Goal: Task Accomplishment & Management: Manage account settings

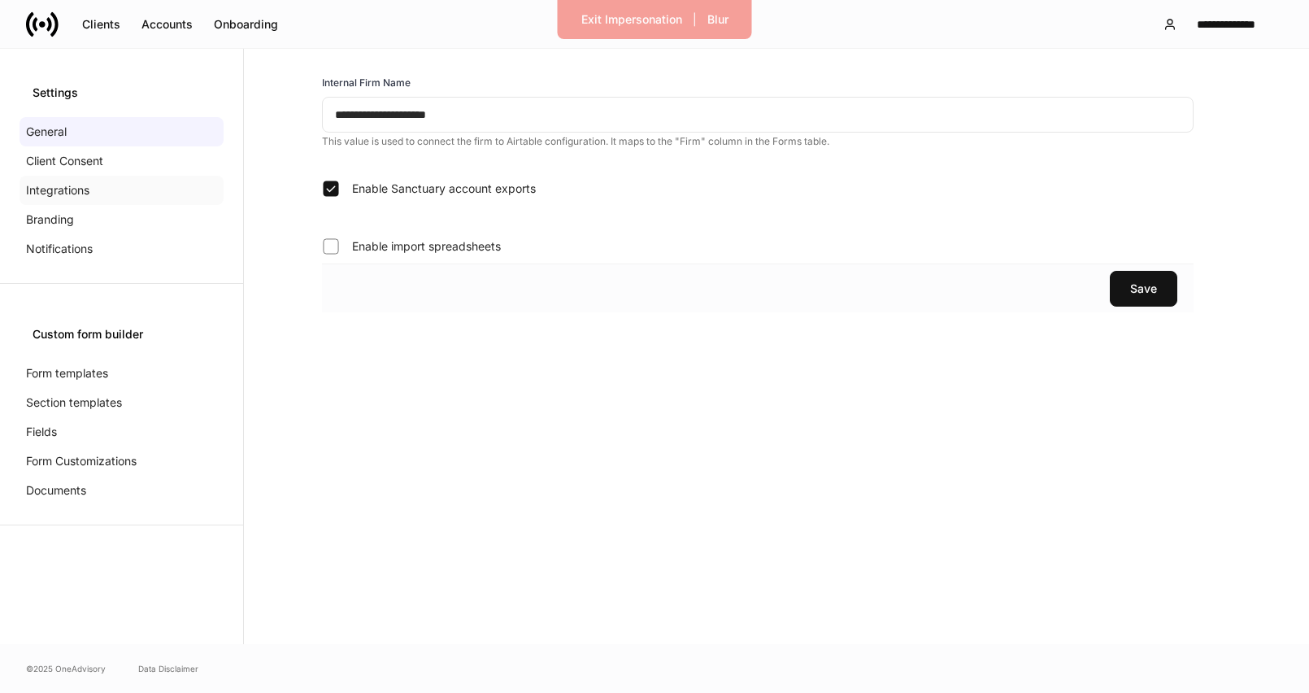
click at [81, 182] on p "Integrations" at bounding box center [57, 190] width 63 height 16
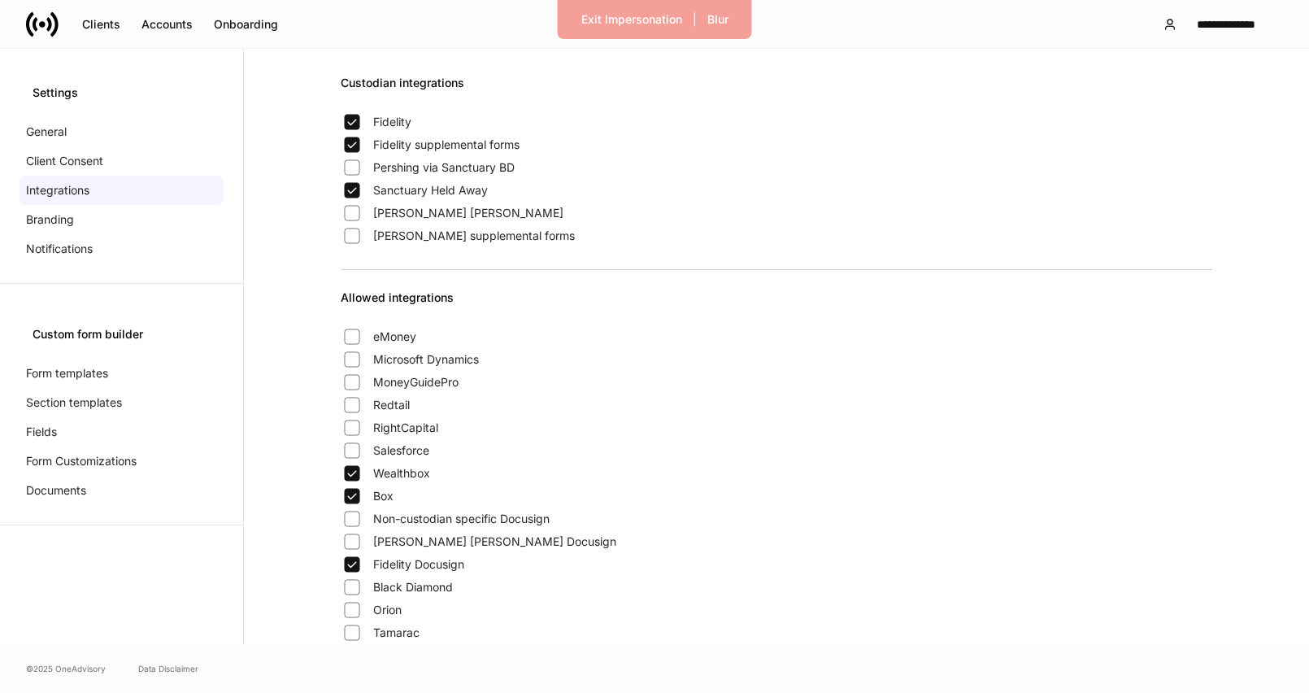
click at [40, 12] on icon at bounding box center [42, 24] width 33 height 33
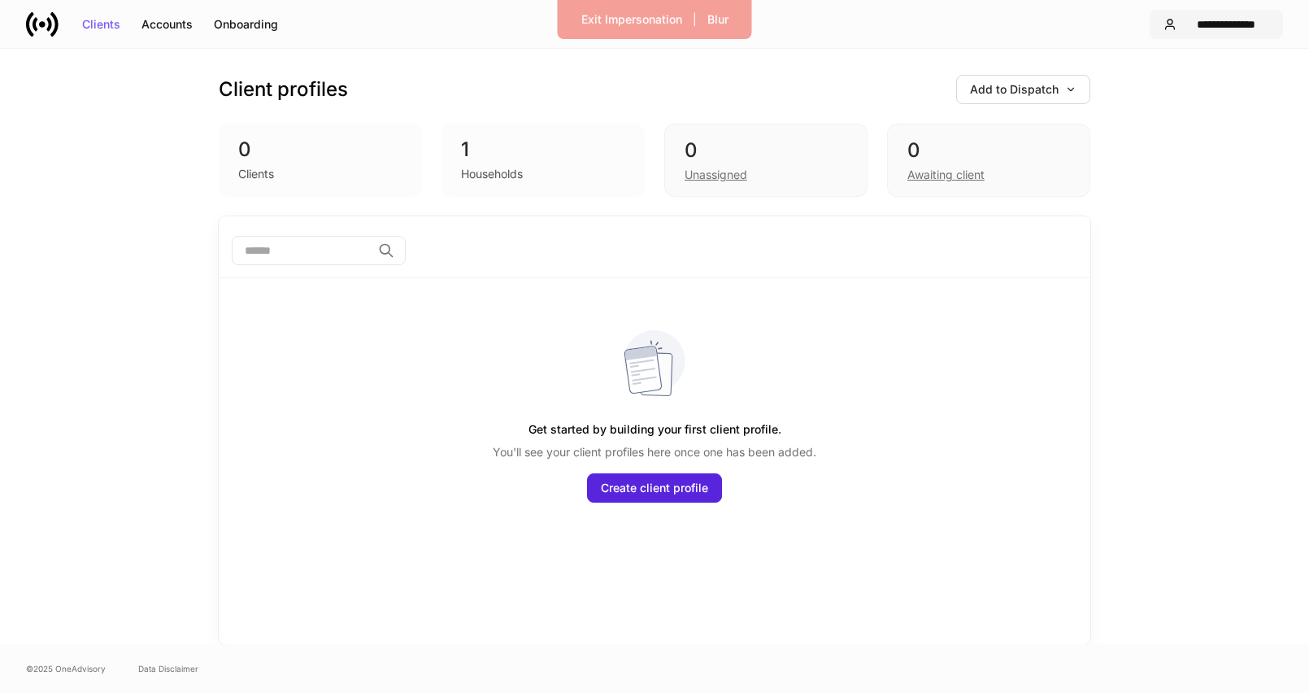
click at [1207, 21] on div "**********" at bounding box center [1226, 24] width 86 height 11
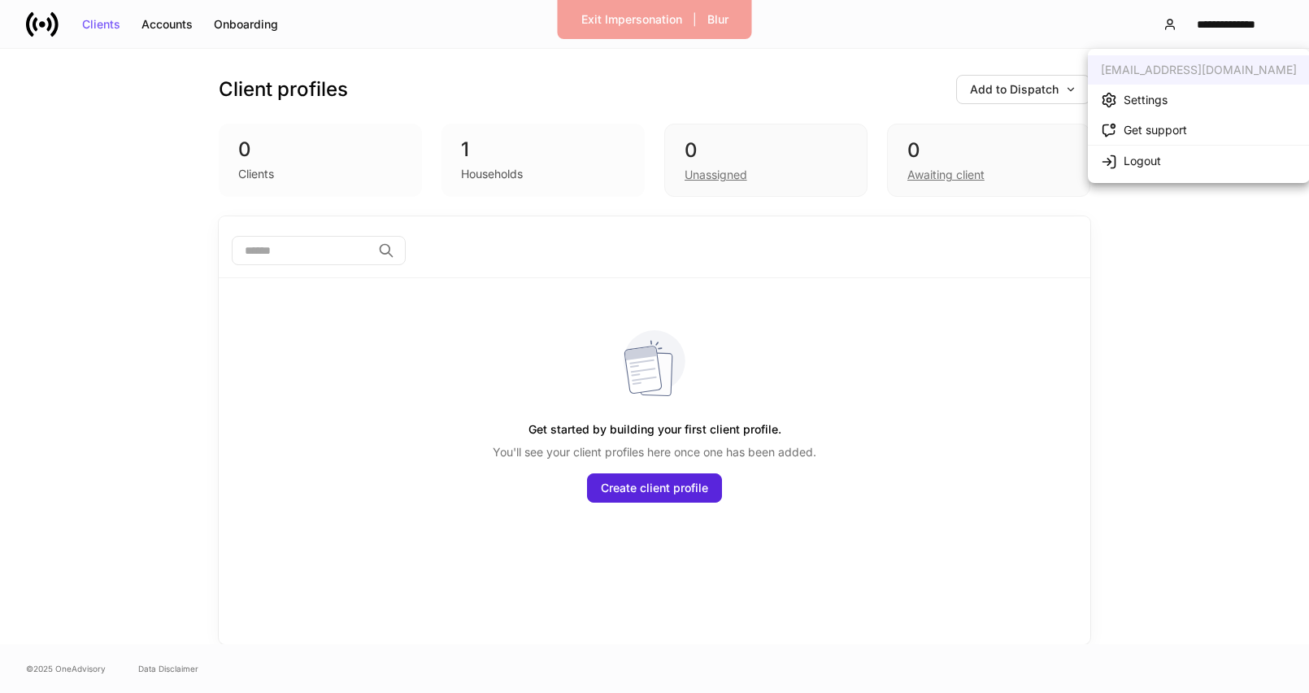
click at [1176, 101] on li "Settings" at bounding box center [1199, 100] width 222 height 30
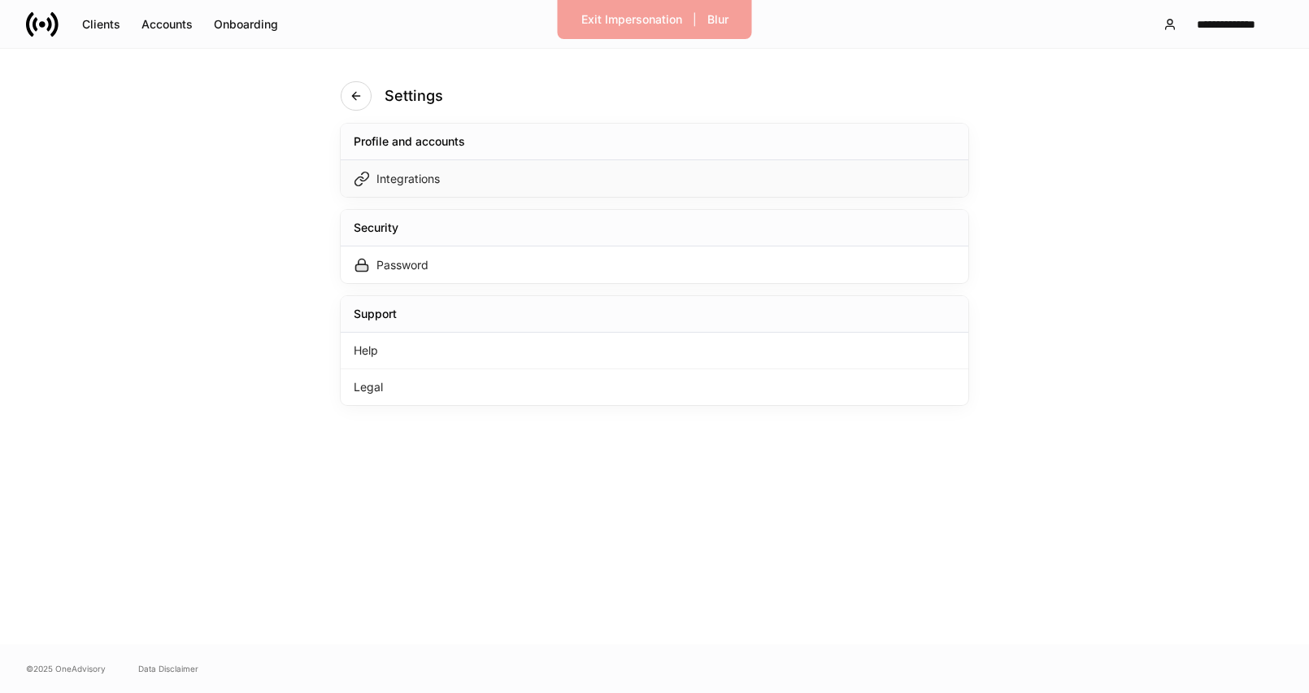
click at [686, 186] on div "Integrations" at bounding box center [655, 178] width 628 height 37
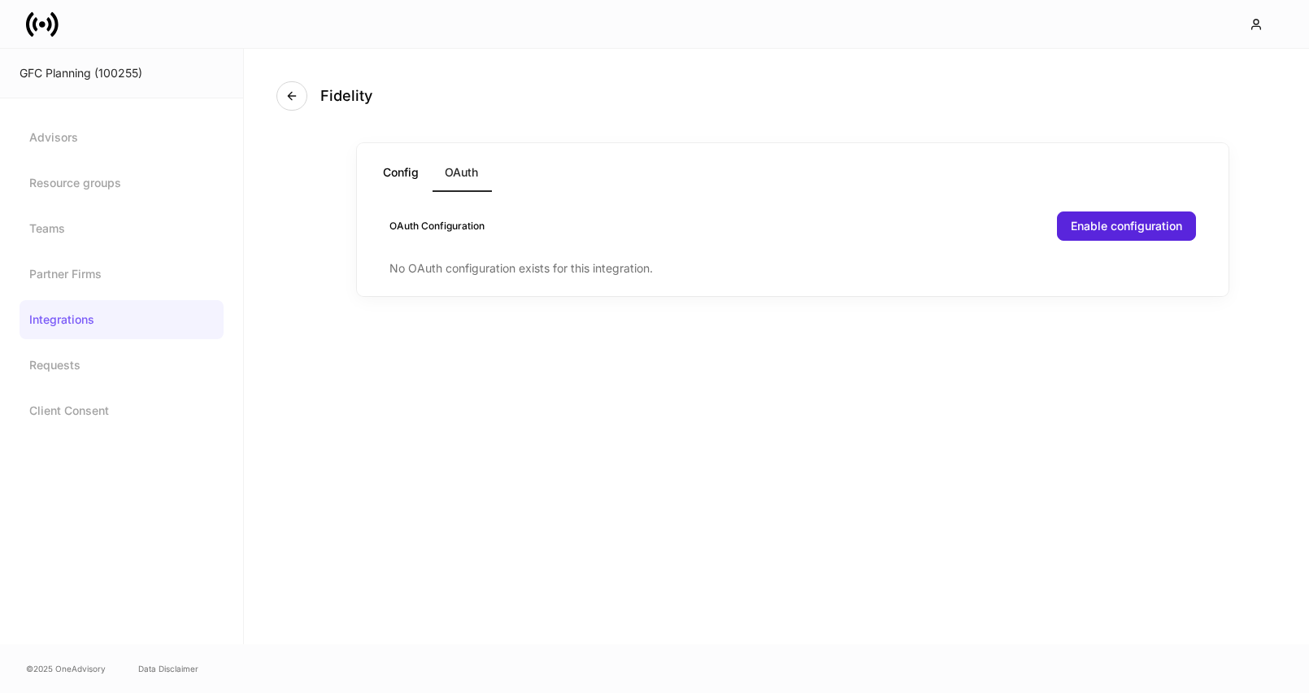
click at [403, 176] on button "Config" at bounding box center [401, 172] width 62 height 39
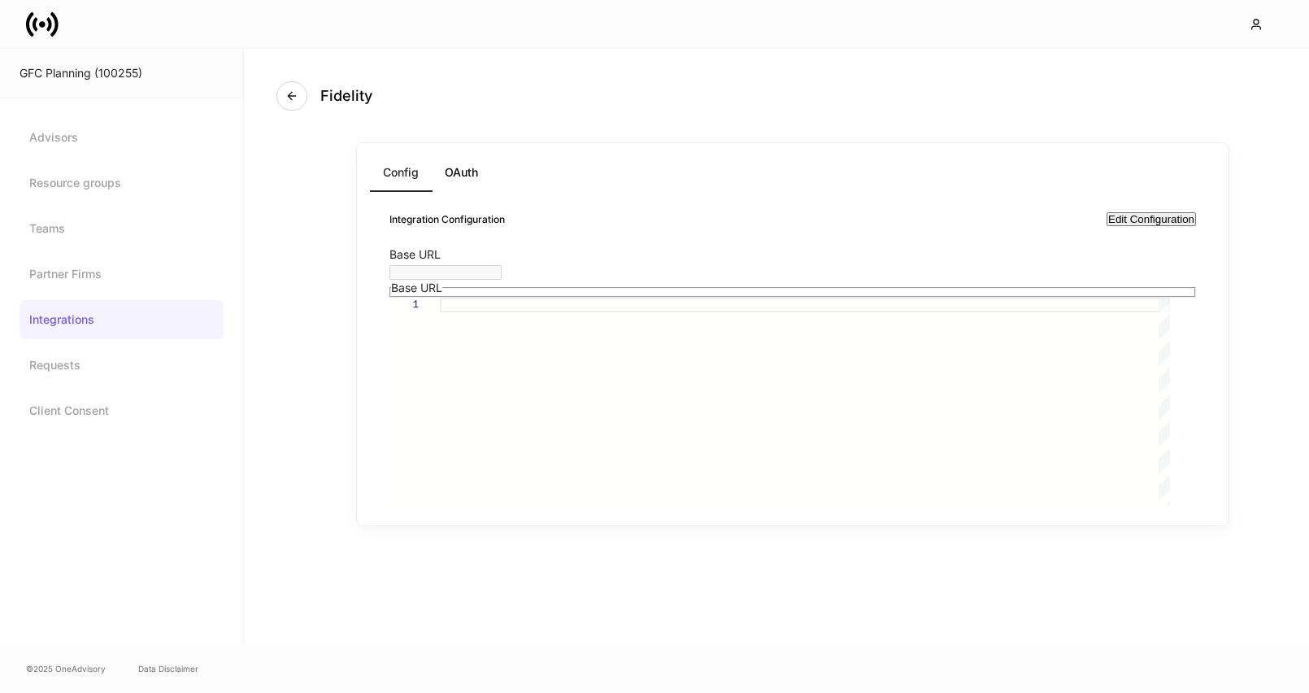
click at [450, 170] on button "OAuth" at bounding box center [461, 172] width 59 height 39
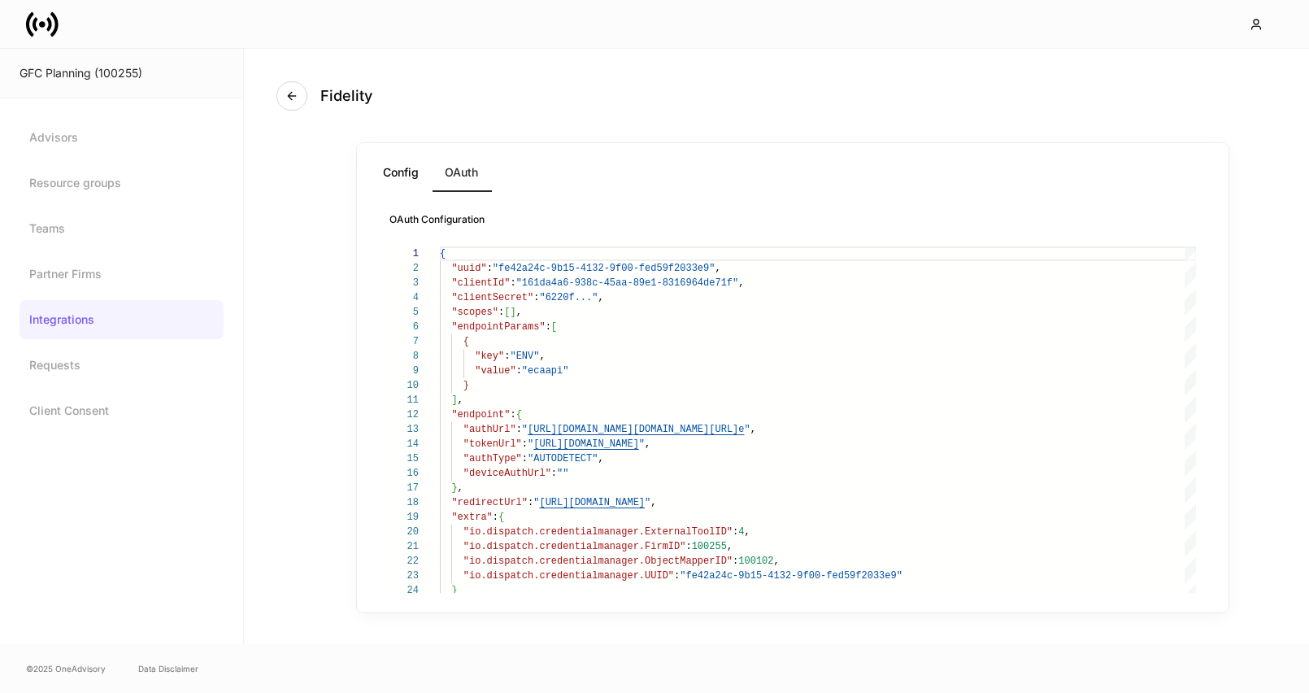
click at [457, 181] on button "OAuth" at bounding box center [461, 172] width 59 height 39
click at [137, 311] on link "Integrations" at bounding box center [122, 319] width 204 height 39
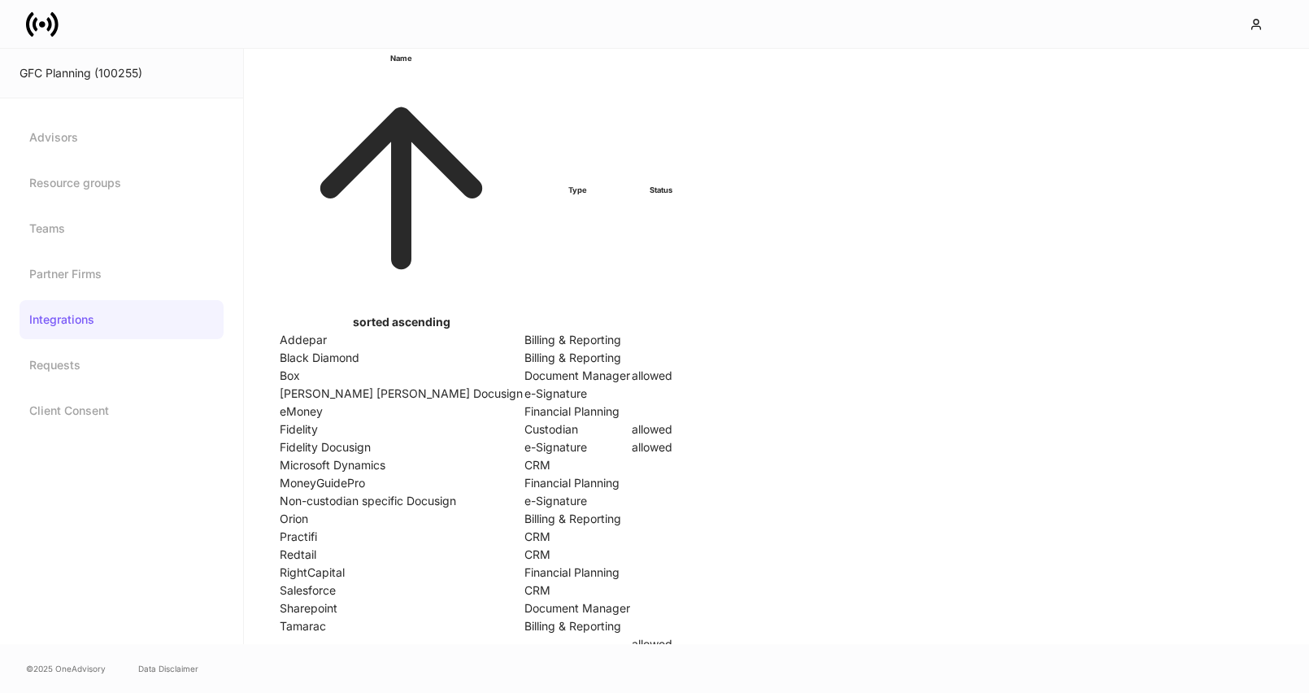
click at [371, 421] on td "Fidelity" at bounding box center [401, 429] width 243 height 16
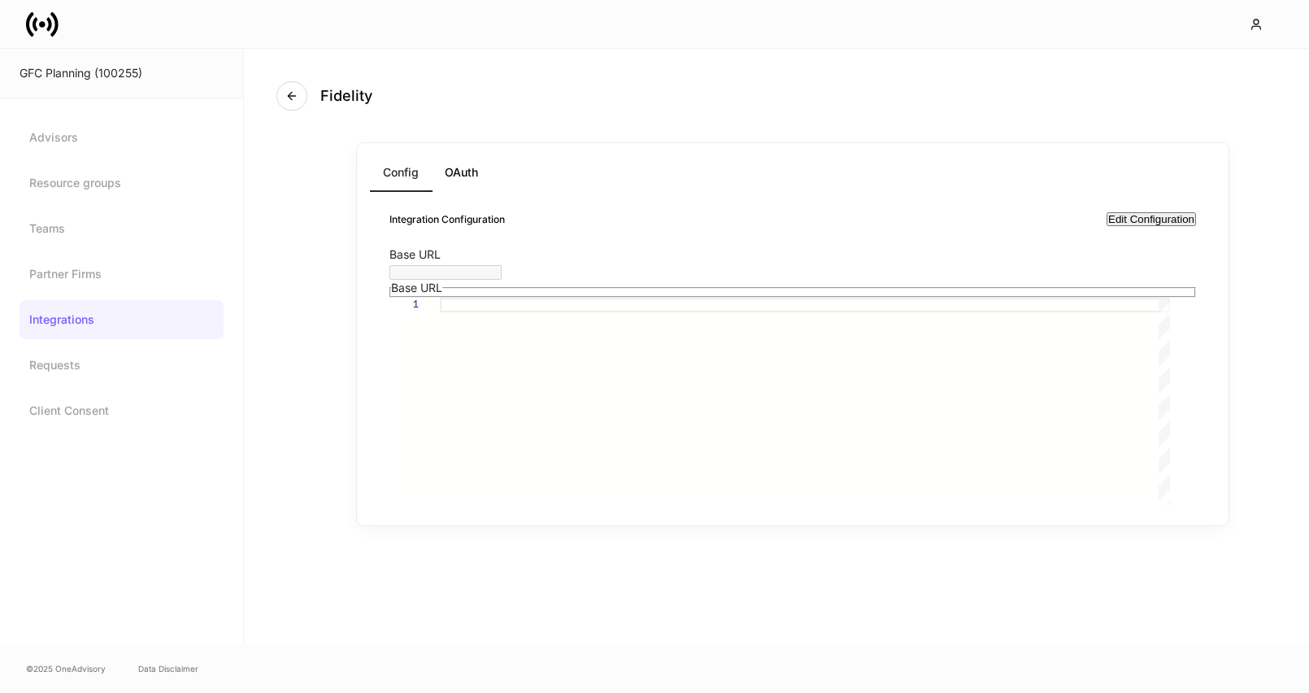
click at [462, 177] on button "OAuth" at bounding box center [461, 172] width 59 height 39
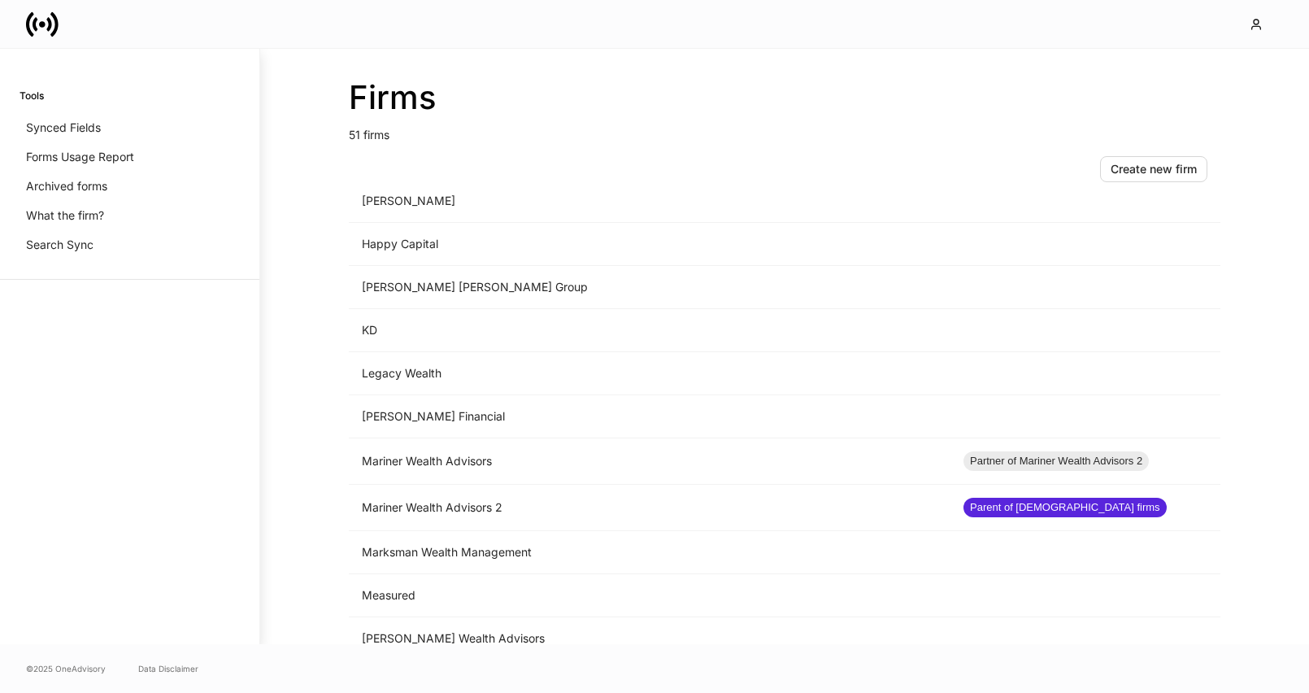
scroll to position [1279, 0]
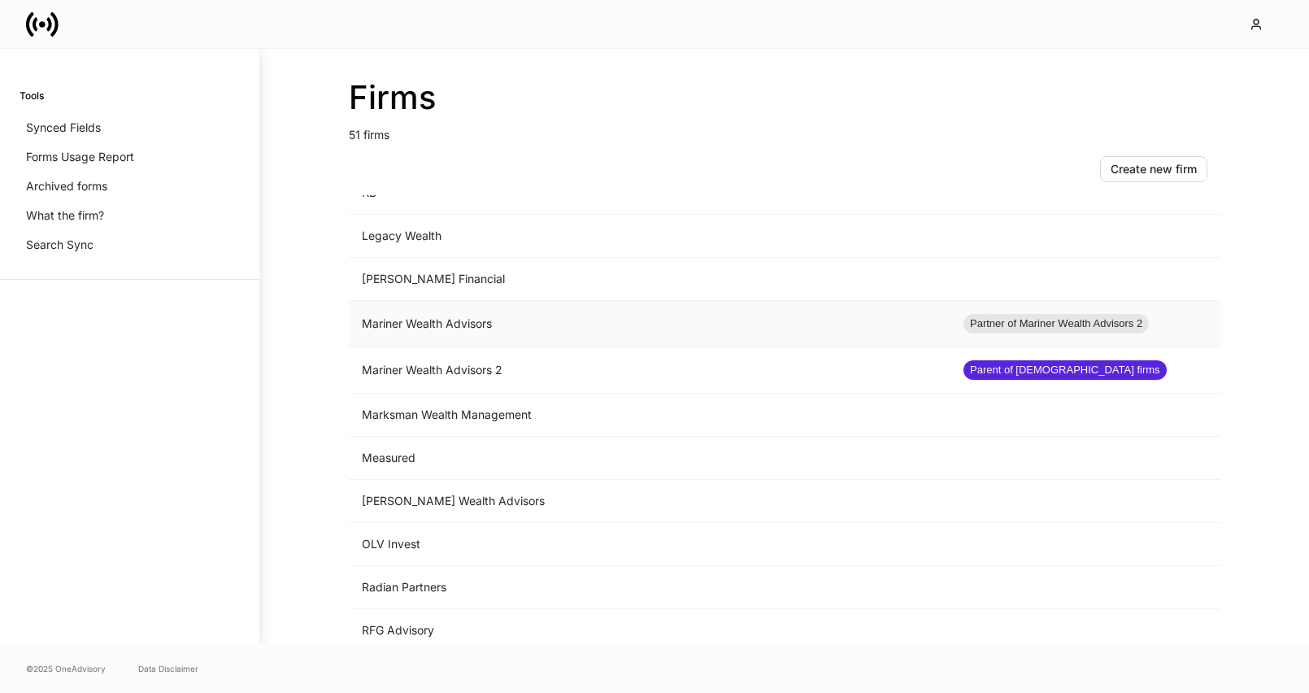
click at [645, 321] on td "Mariner Wealth Advisors" at bounding box center [650, 324] width 602 height 46
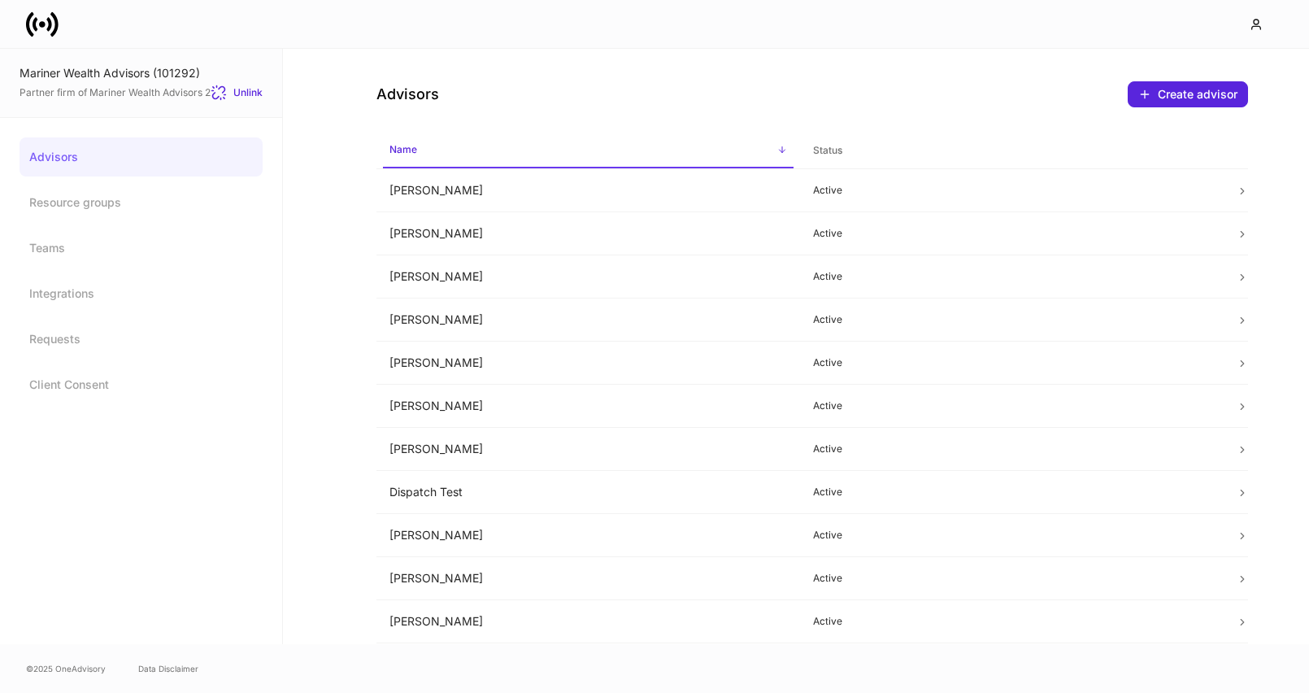
click at [41, 19] on icon at bounding box center [42, 24] width 33 height 33
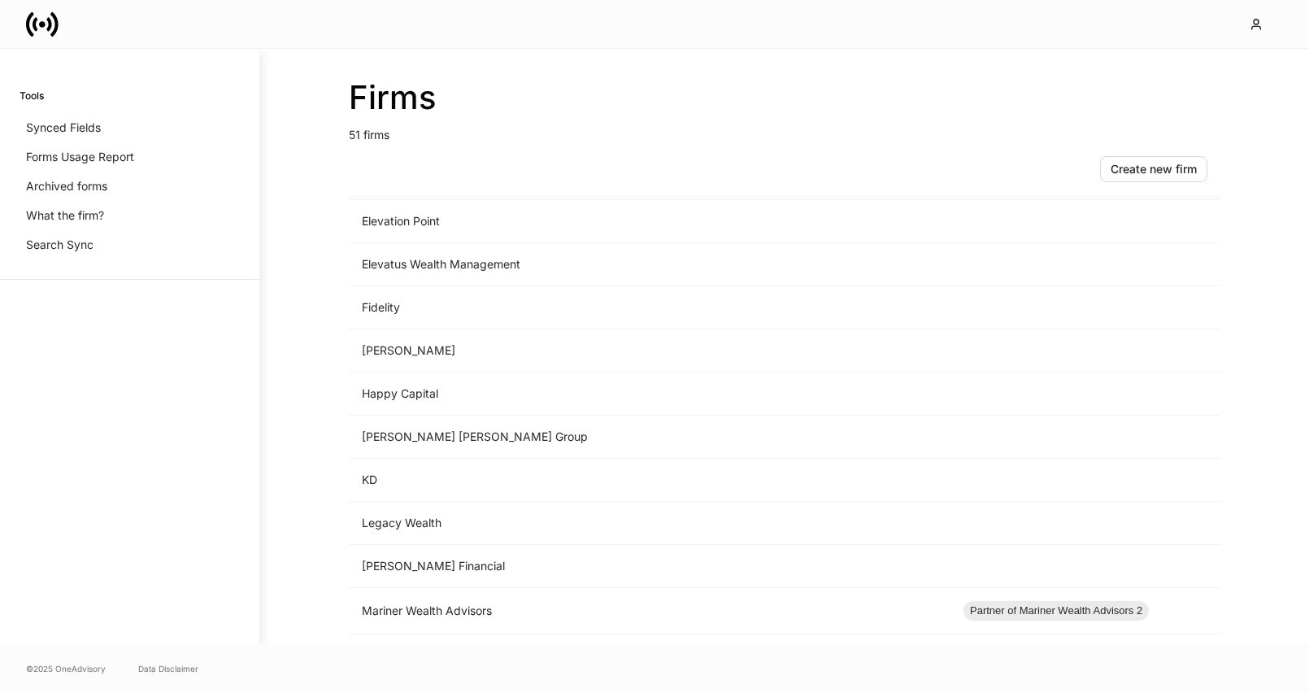
scroll to position [1161, 0]
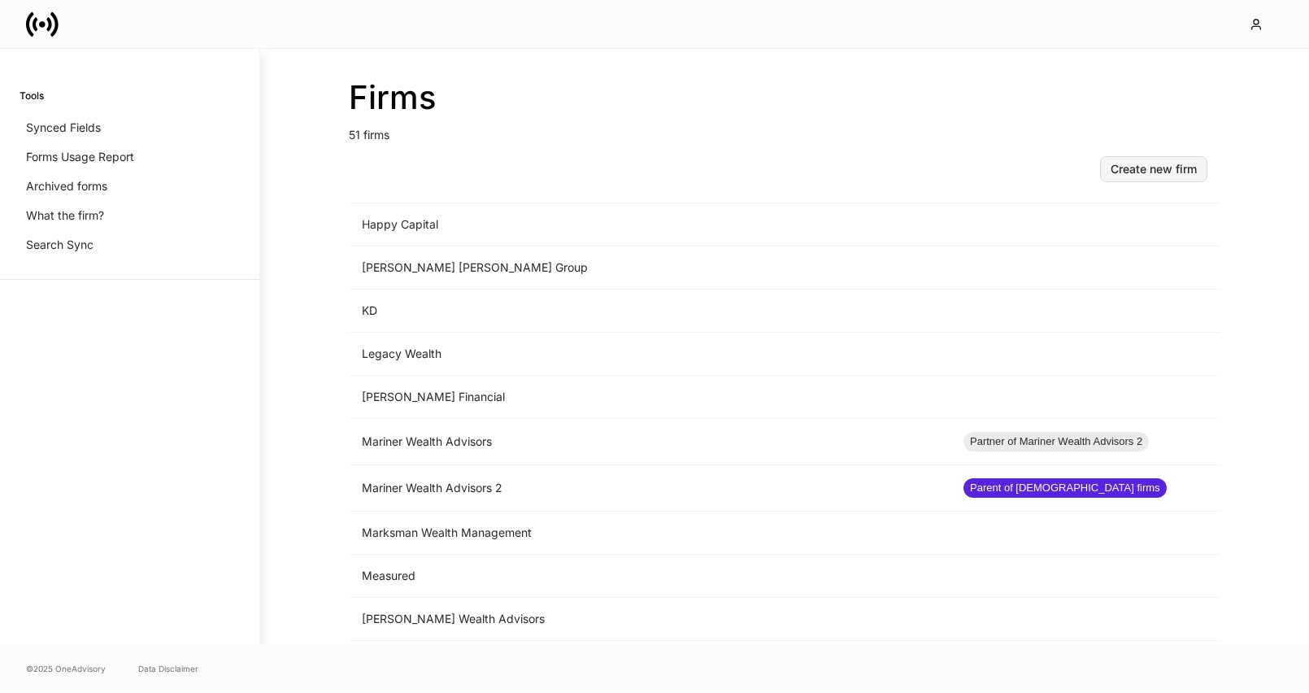
click at [1147, 163] on div "Create new firm" at bounding box center [1154, 168] width 86 height 11
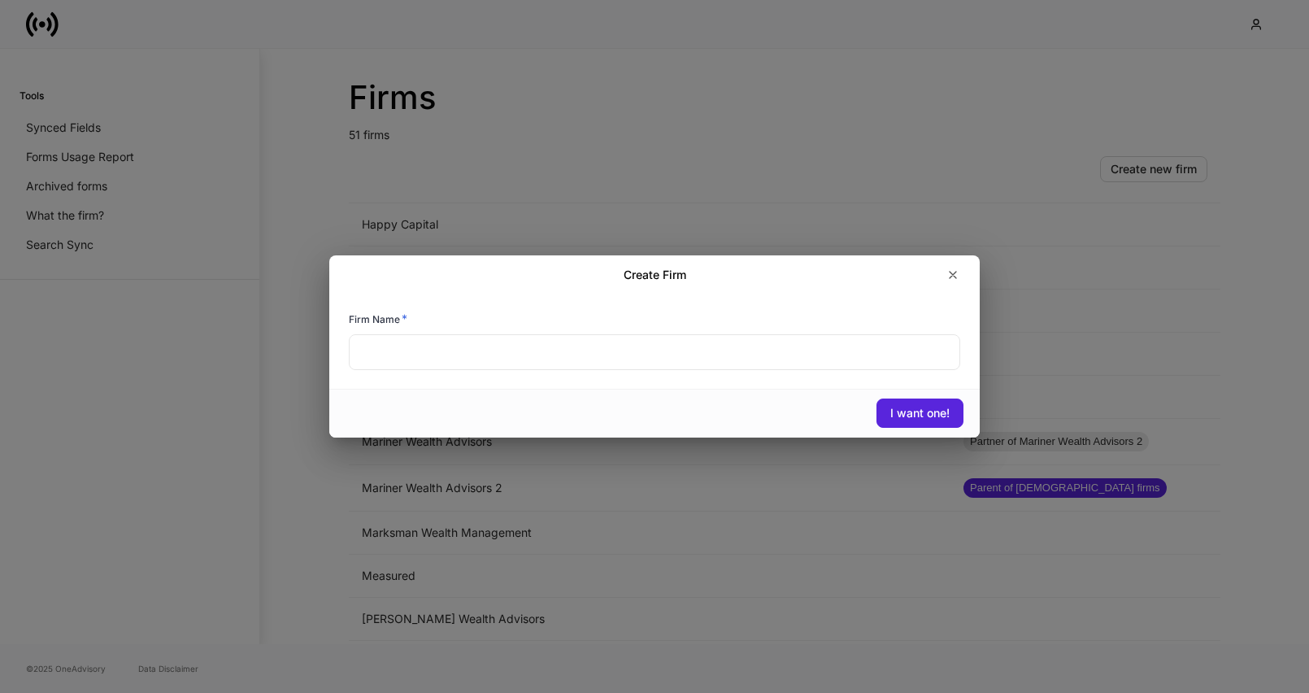
click at [690, 347] on input "text" at bounding box center [655, 352] width 612 height 36
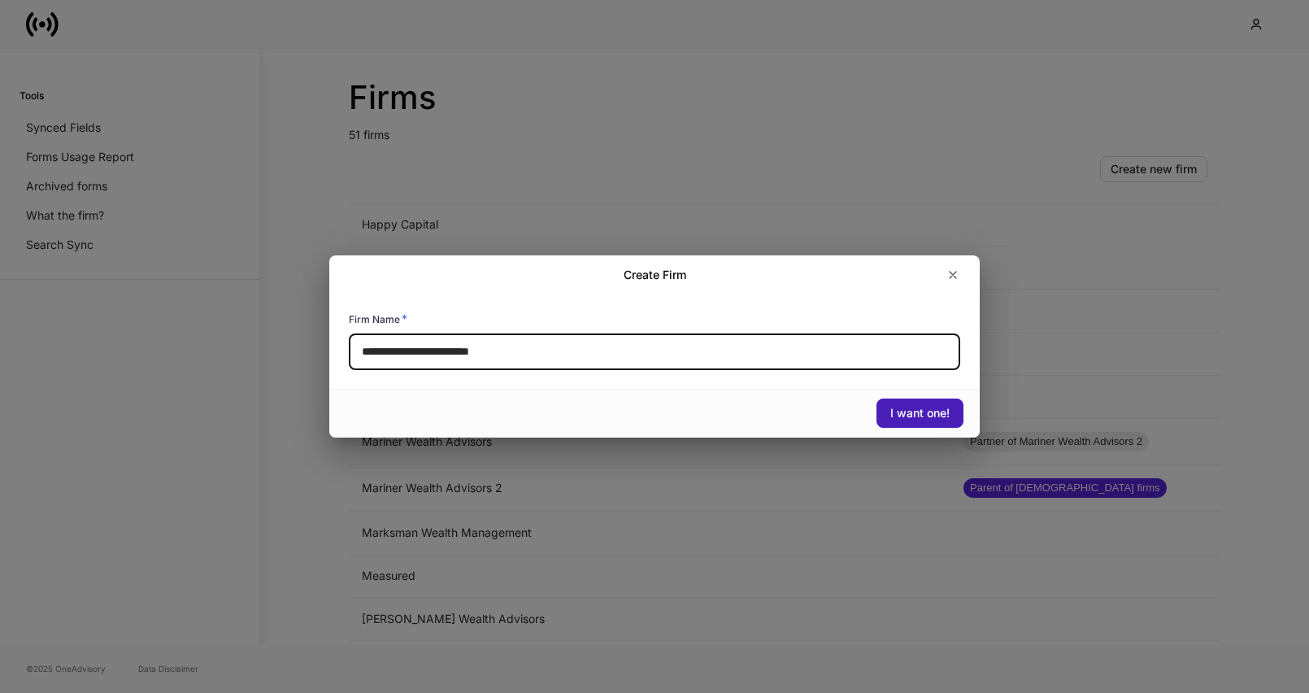
type input "**********"
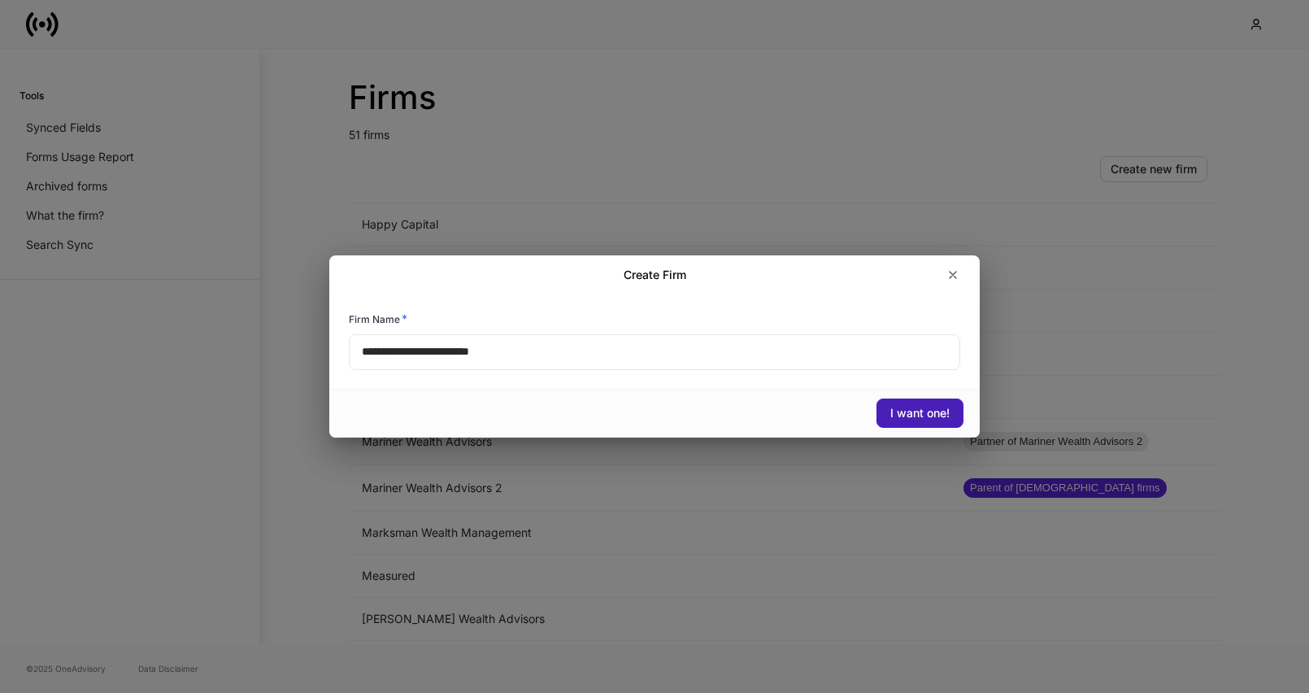
click at [929, 413] on div "I want one!" at bounding box center [919, 412] width 59 height 11
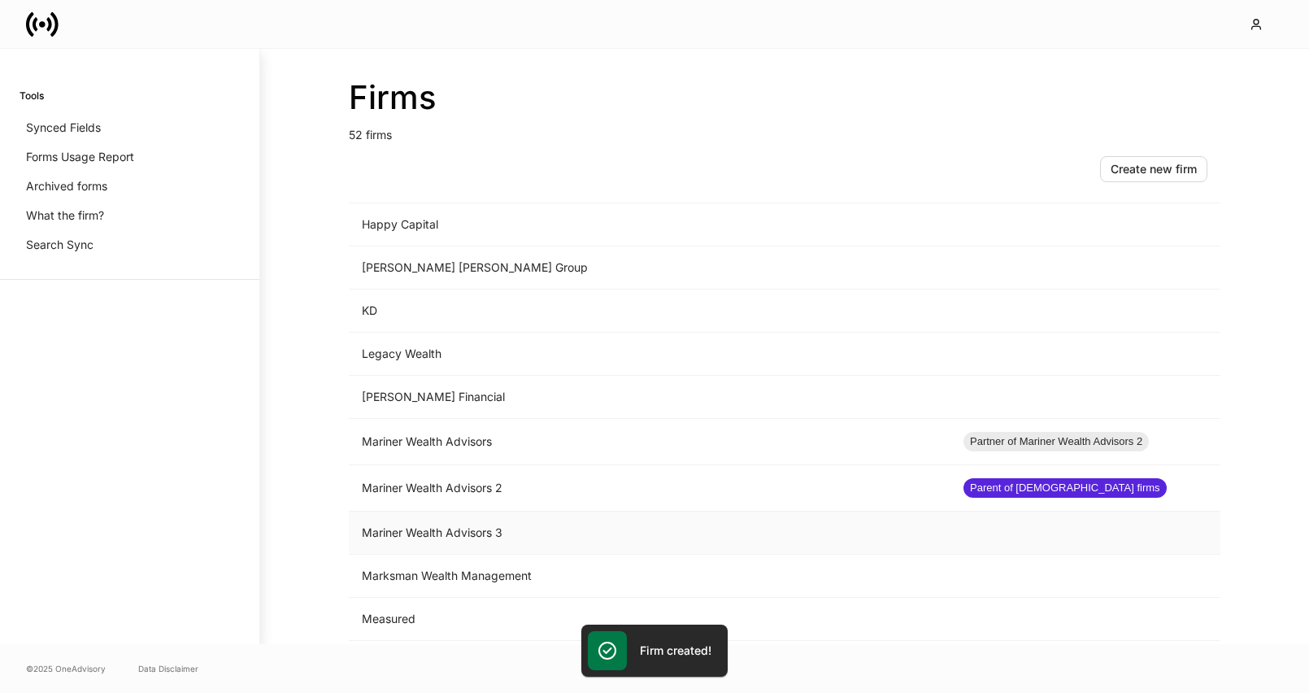
click at [589, 538] on td "Mariner Wealth Advisors 3" at bounding box center [650, 533] width 602 height 43
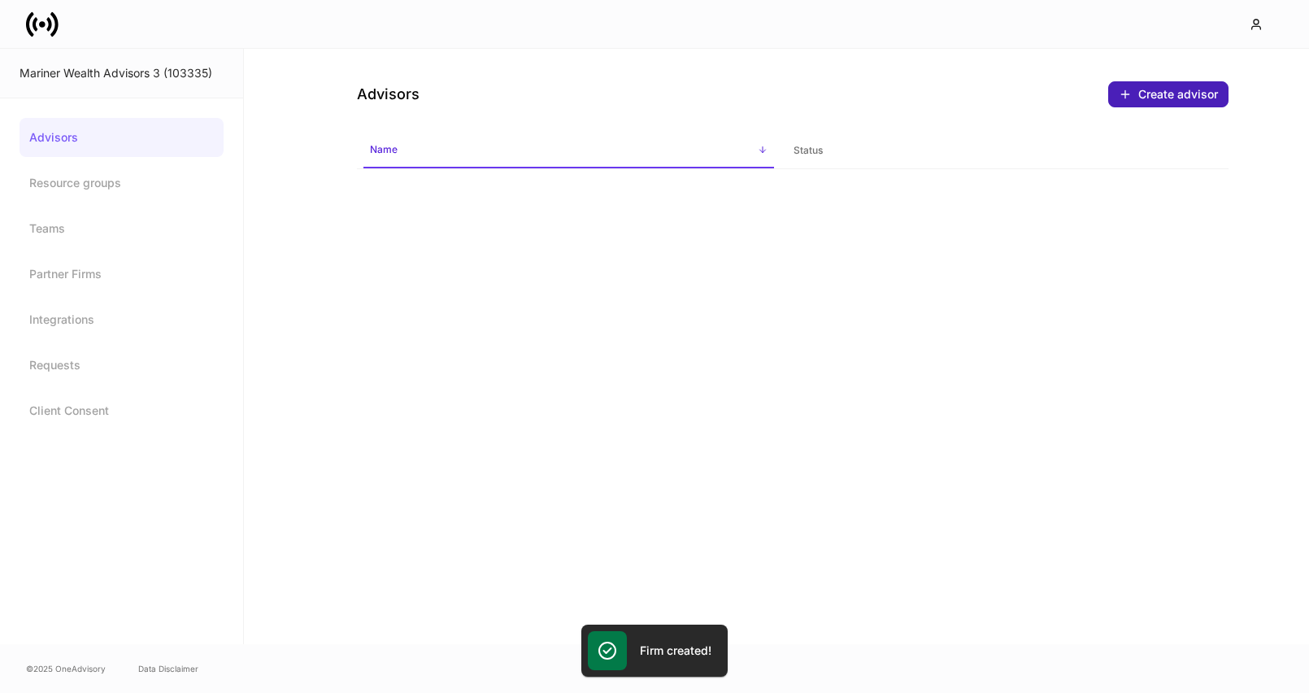
click at [1149, 90] on div "Create advisor" at bounding box center [1168, 94] width 99 height 13
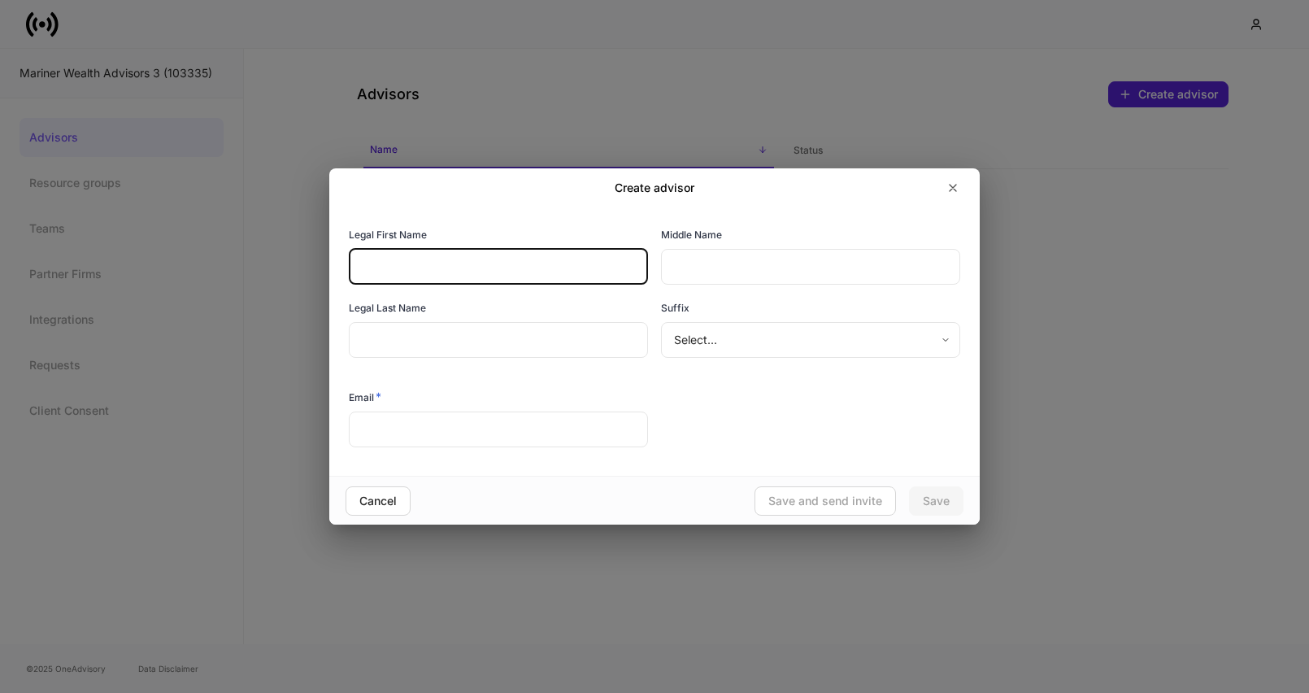
click at [523, 276] on input "text" at bounding box center [498, 267] width 299 height 36
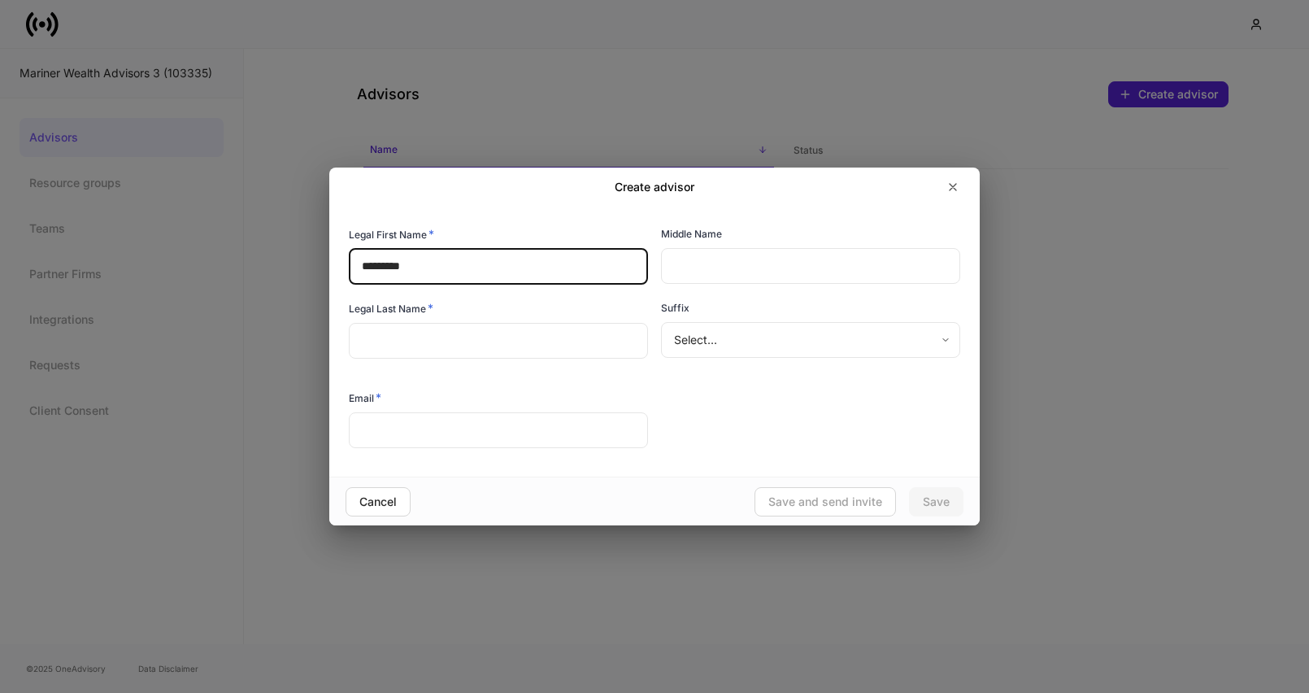
type input "********"
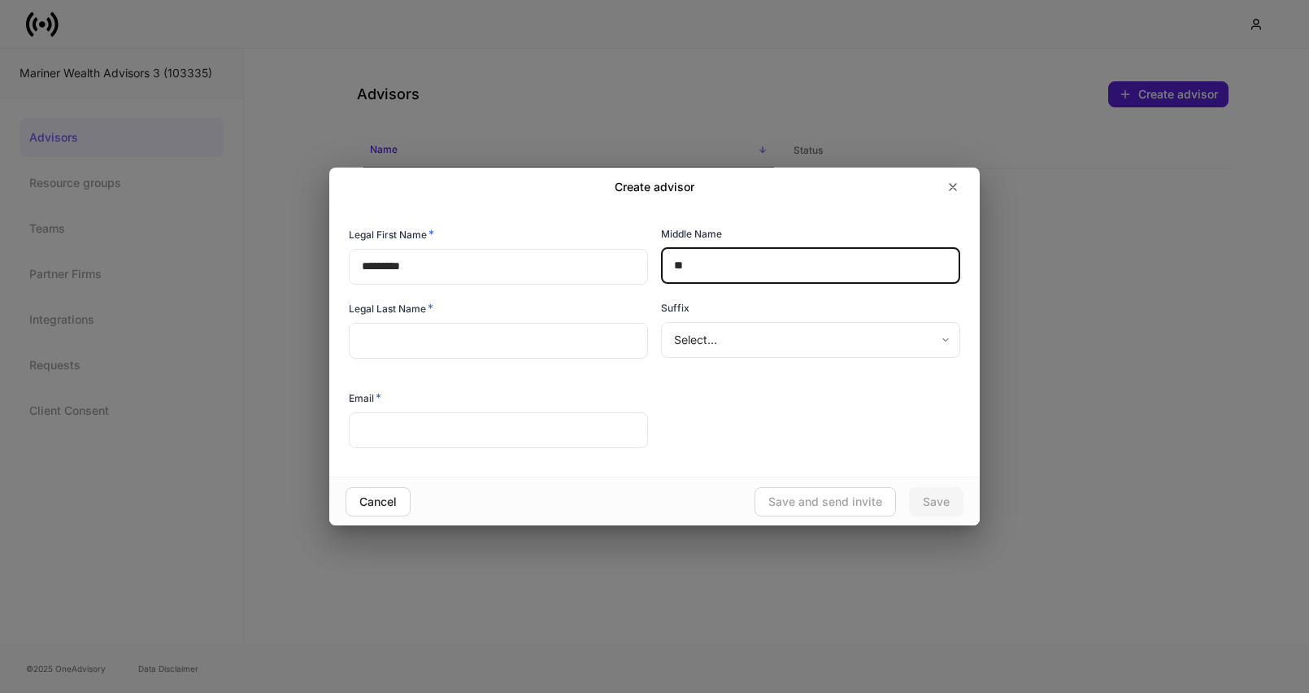
type input "*"
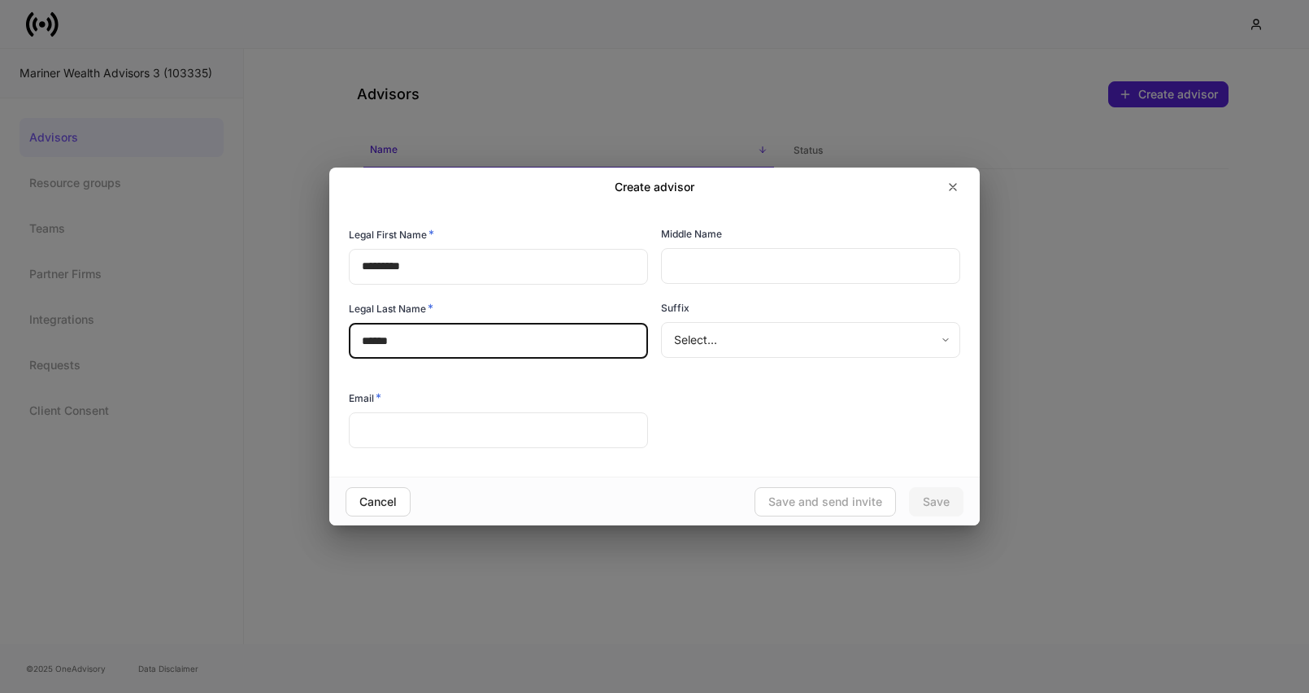
type input "*****"
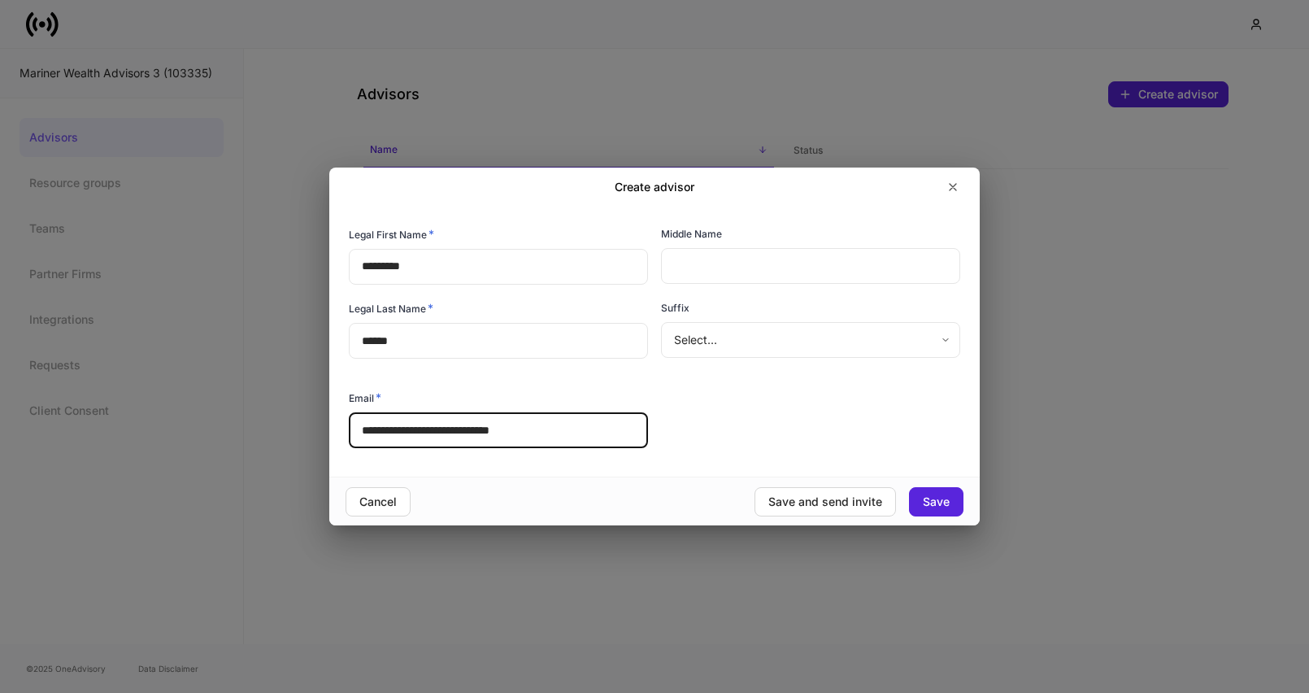
type input "**********"
click at [737, 433] on div "**********" at bounding box center [648, 332] width 625 height 238
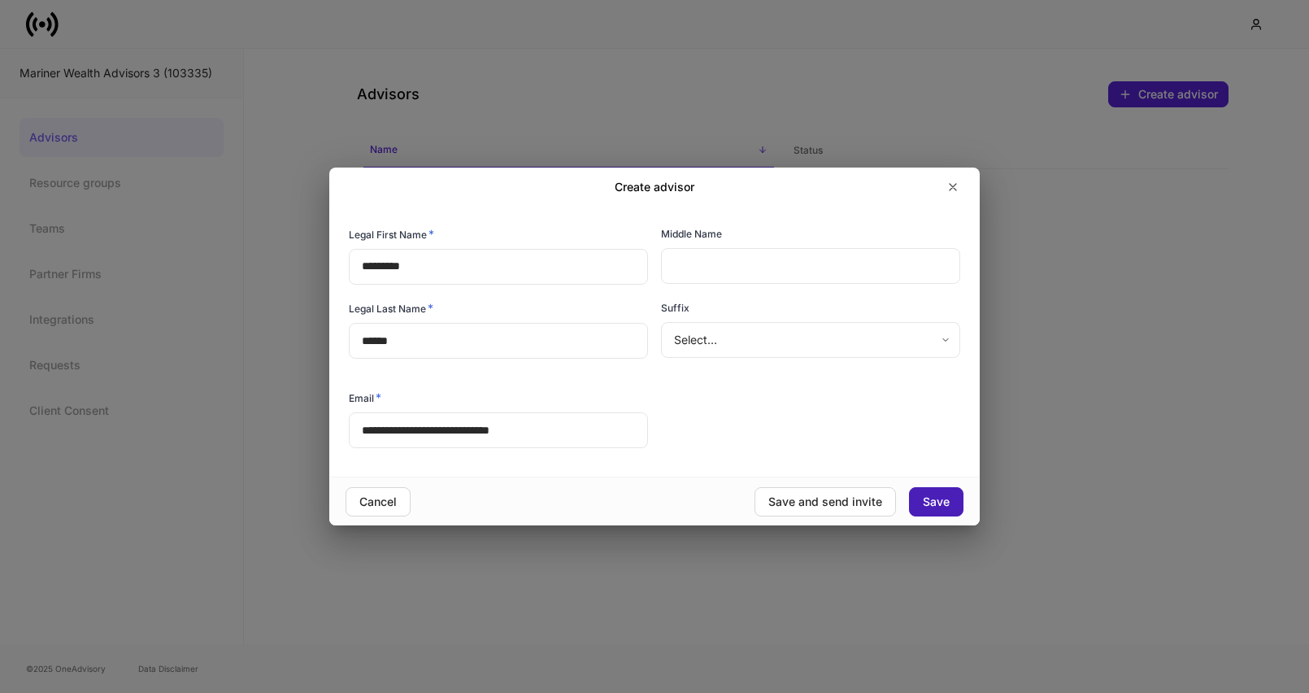
click at [939, 498] on div "Save" at bounding box center [936, 501] width 27 height 11
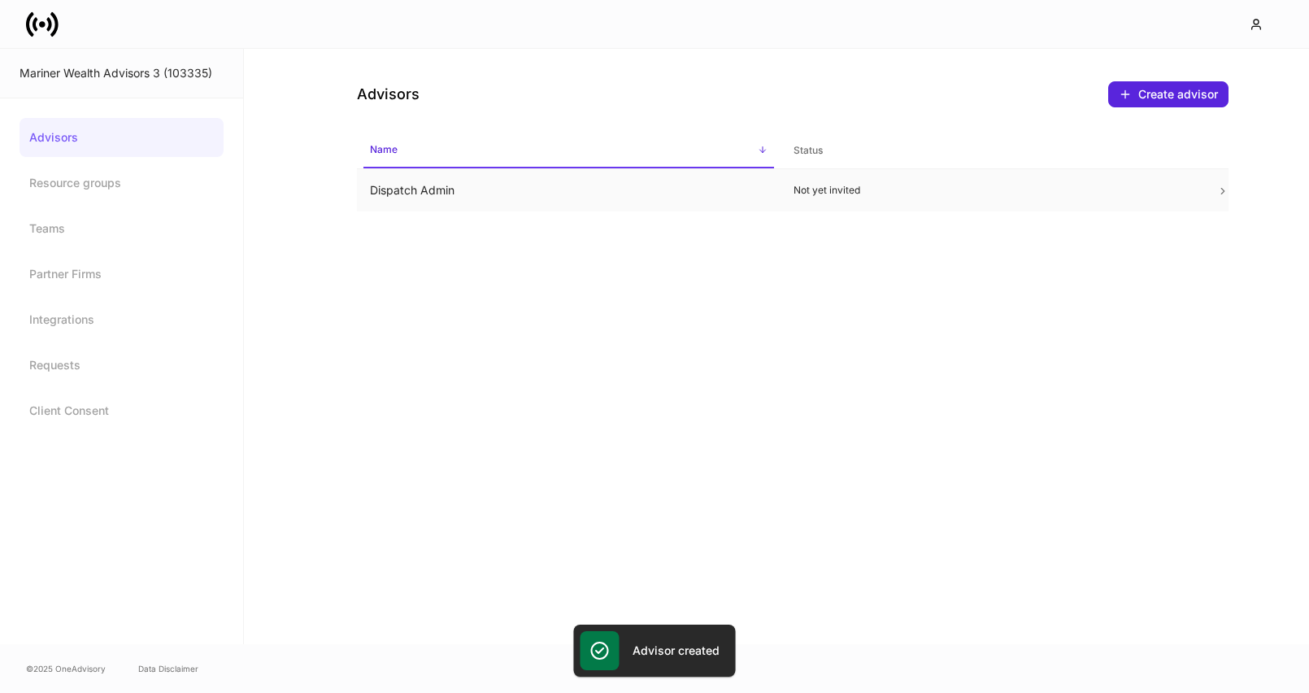
click at [804, 184] on p "Not yet invited" at bounding box center [993, 190] width 398 height 13
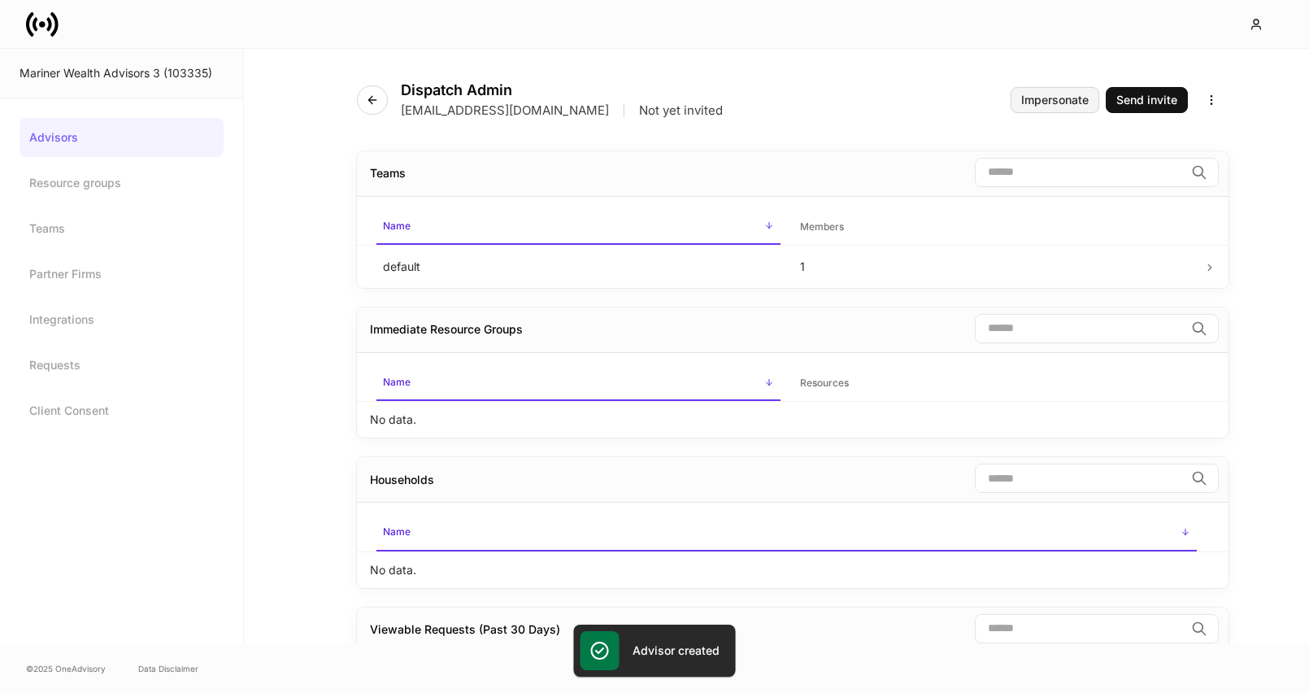
click at [1033, 103] on div "Impersonate" at bounding box center [1054, 99] width 67 height 11
click at [50, 24] on icon at bounding box center [48, 24] width 5 height 14
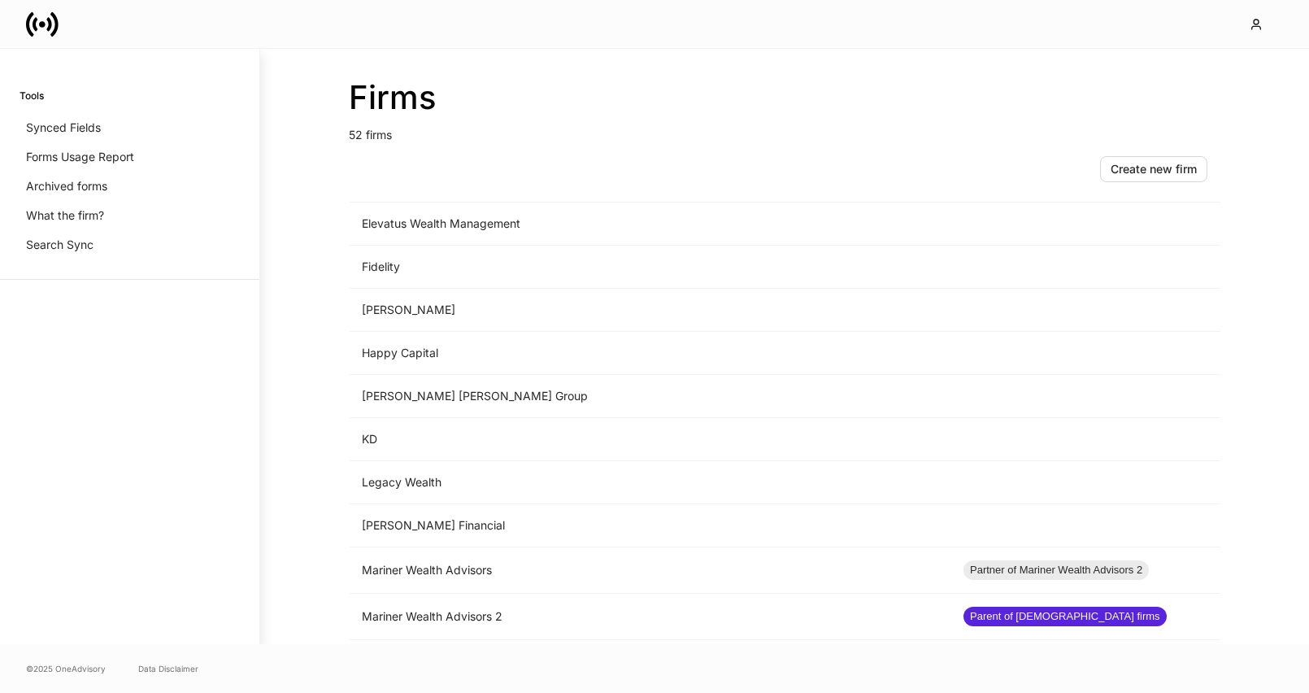
scroll to position [1198, 0]
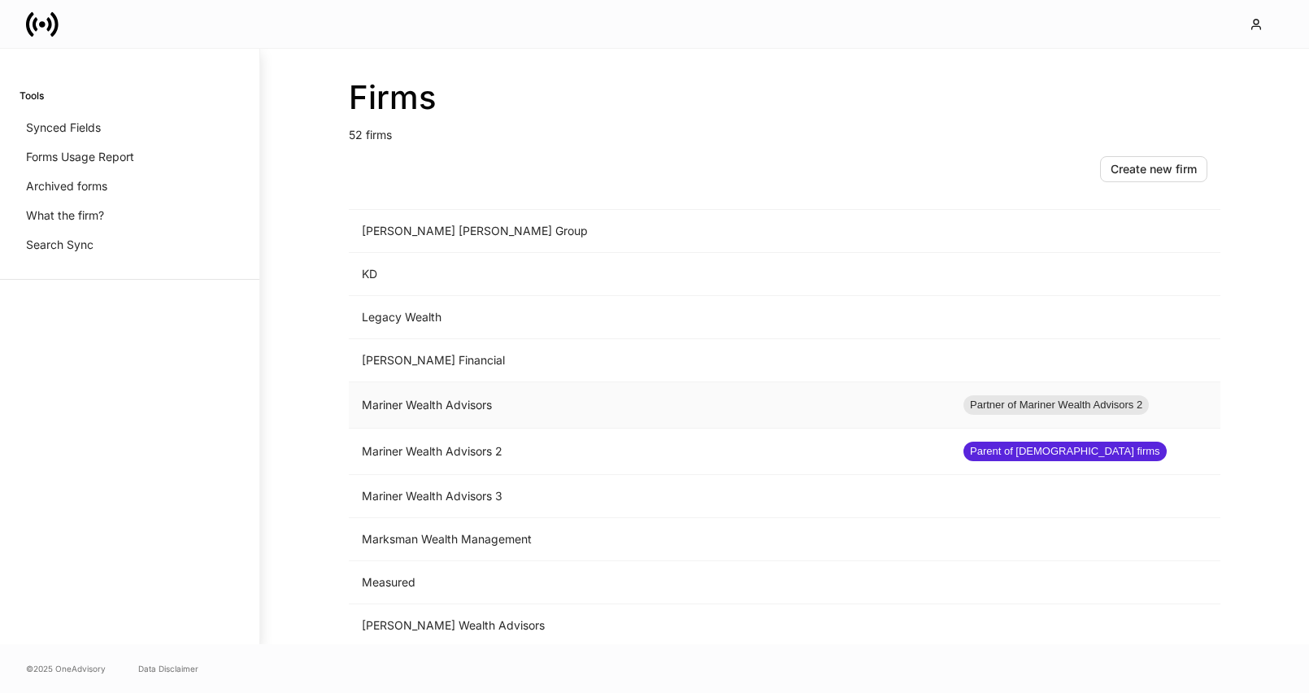
click at [464, 396] on td "Mariner Wealth Advisors" at bounding box center [650, 405] width 602 height 46
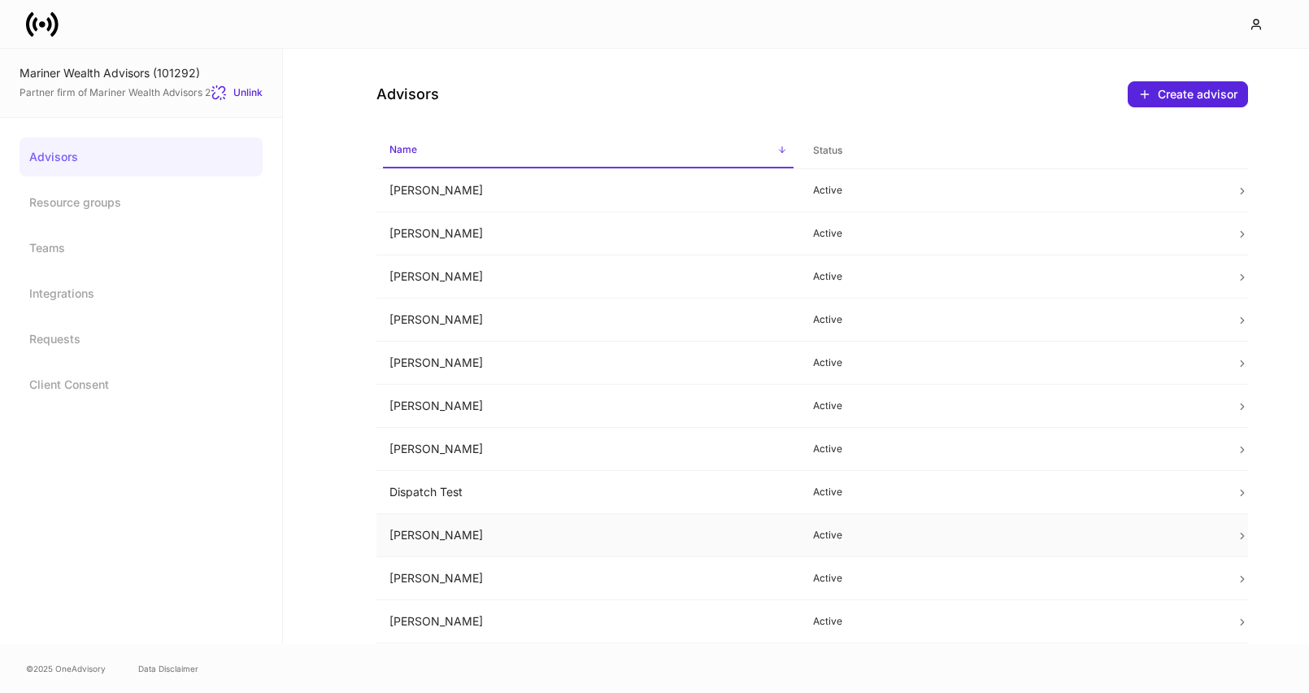
click at [595, 531] on td "Erika Leon" at bounding box center [589, 535] width 424 height 43
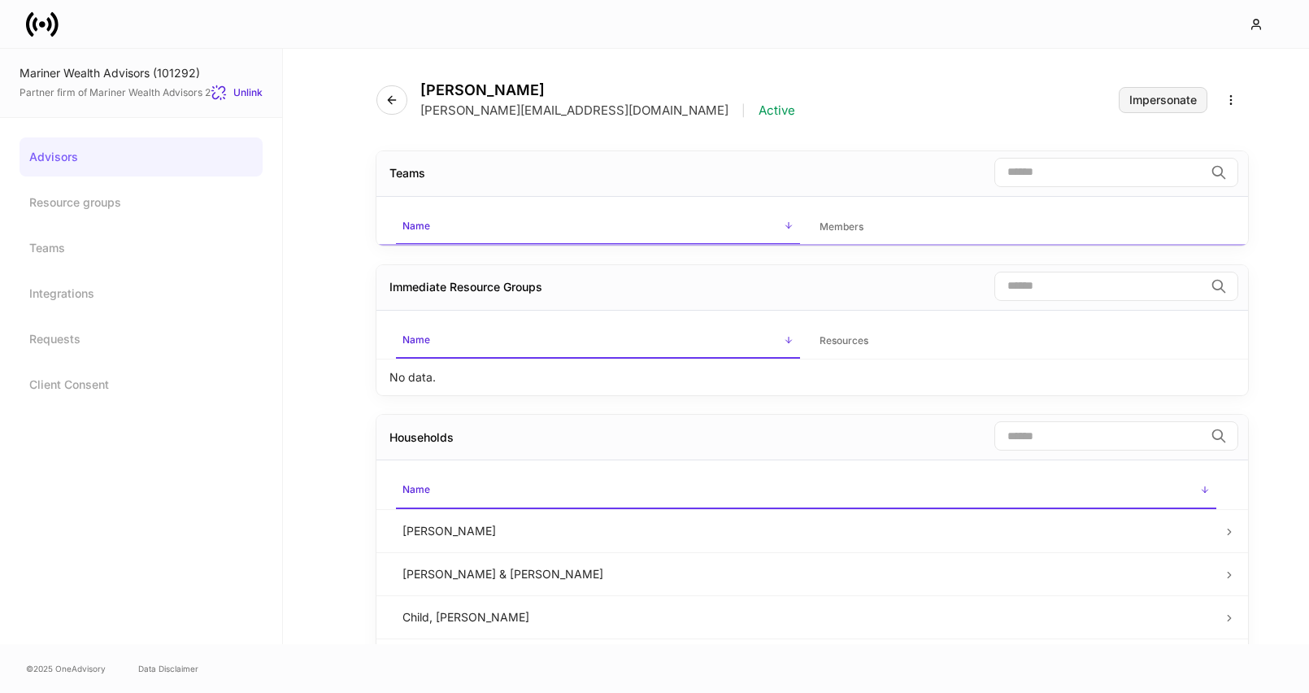
click at [1165, 101] on div "Impersonate" at bounding box center [1163, 99] width 67 height 11
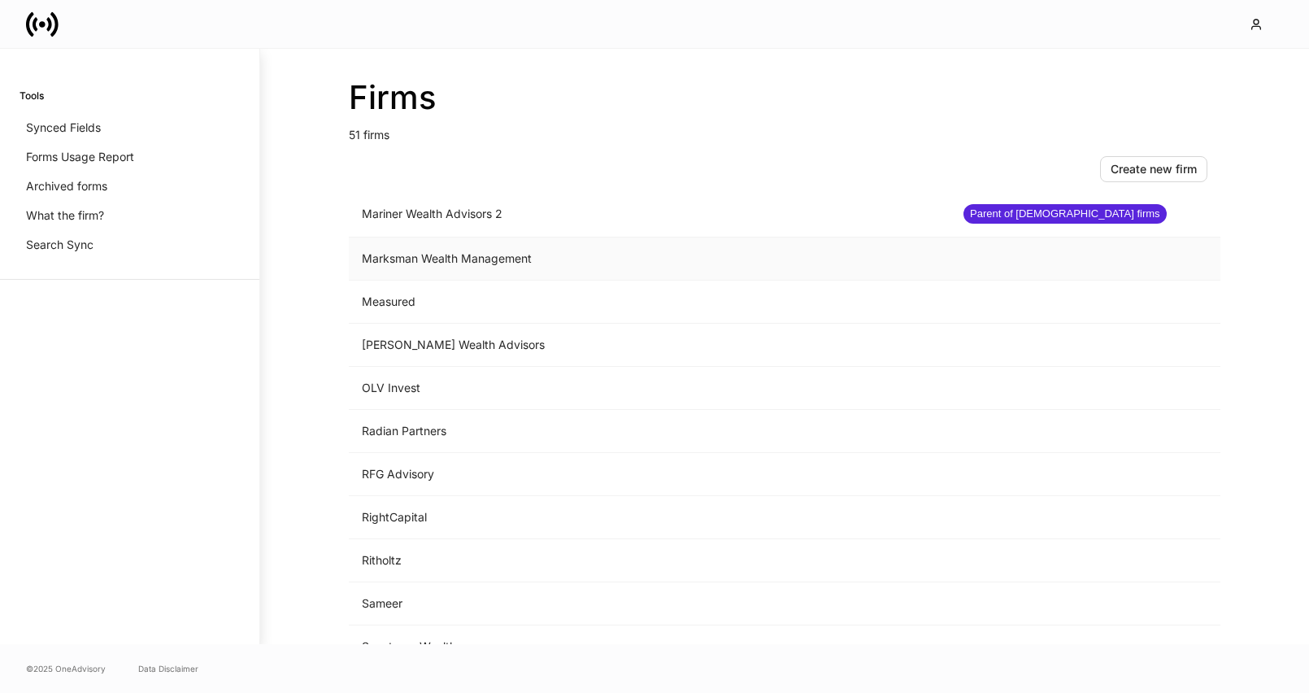
scroll to position [1338, 0]
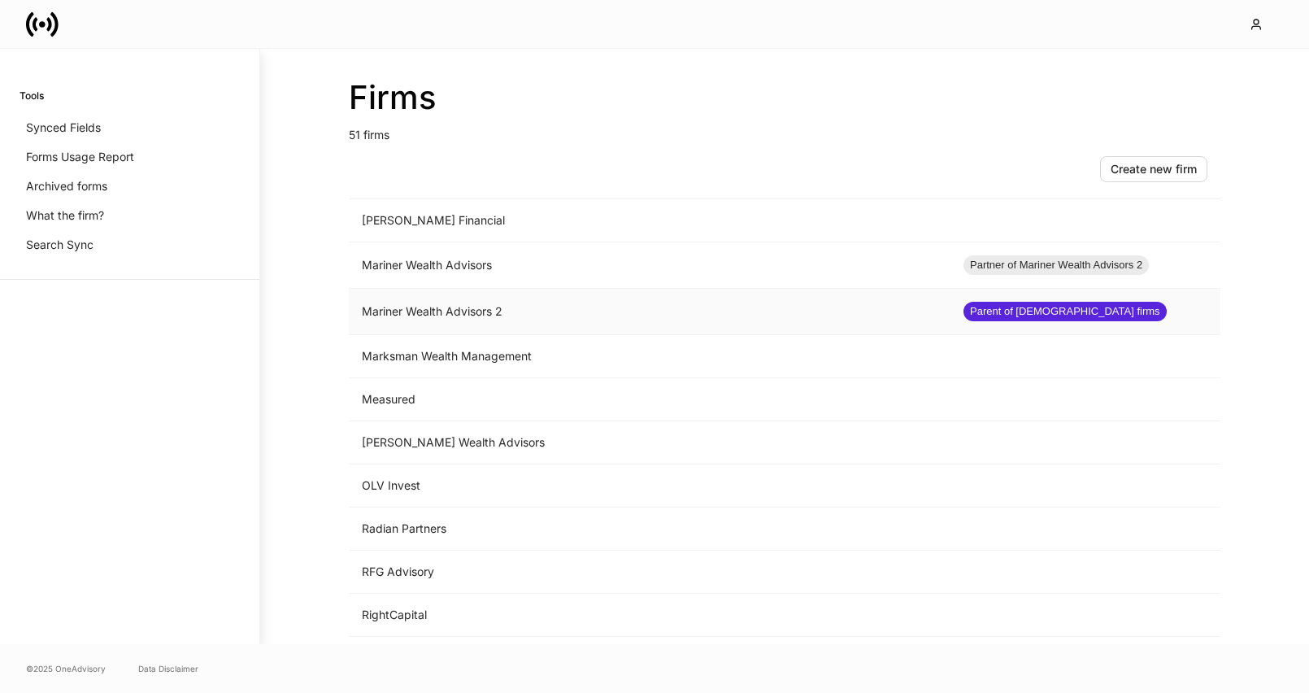
click at [559, 303] on td "Mariner Wealth Advisors 2" at bounding box center [650, 312] width 602 height 46
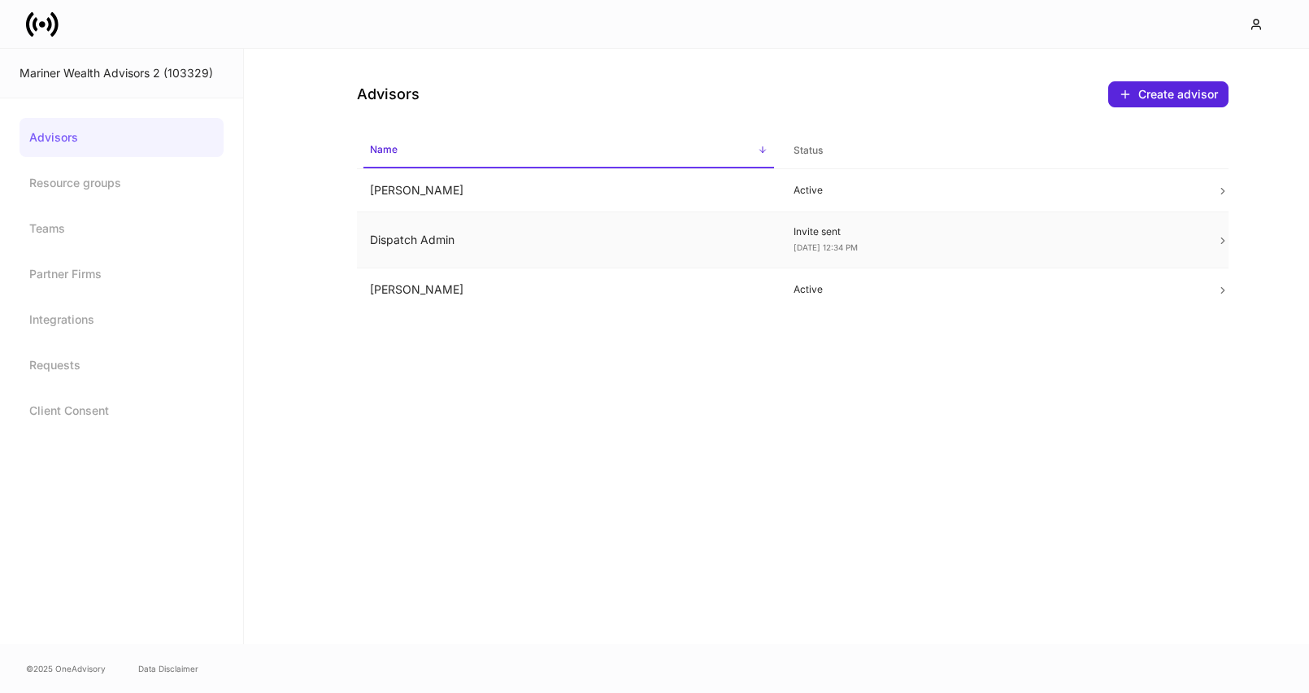
click at [487, 250] on td "Dispatch Admin" at bounding box center [569, 240] width 424 height 56
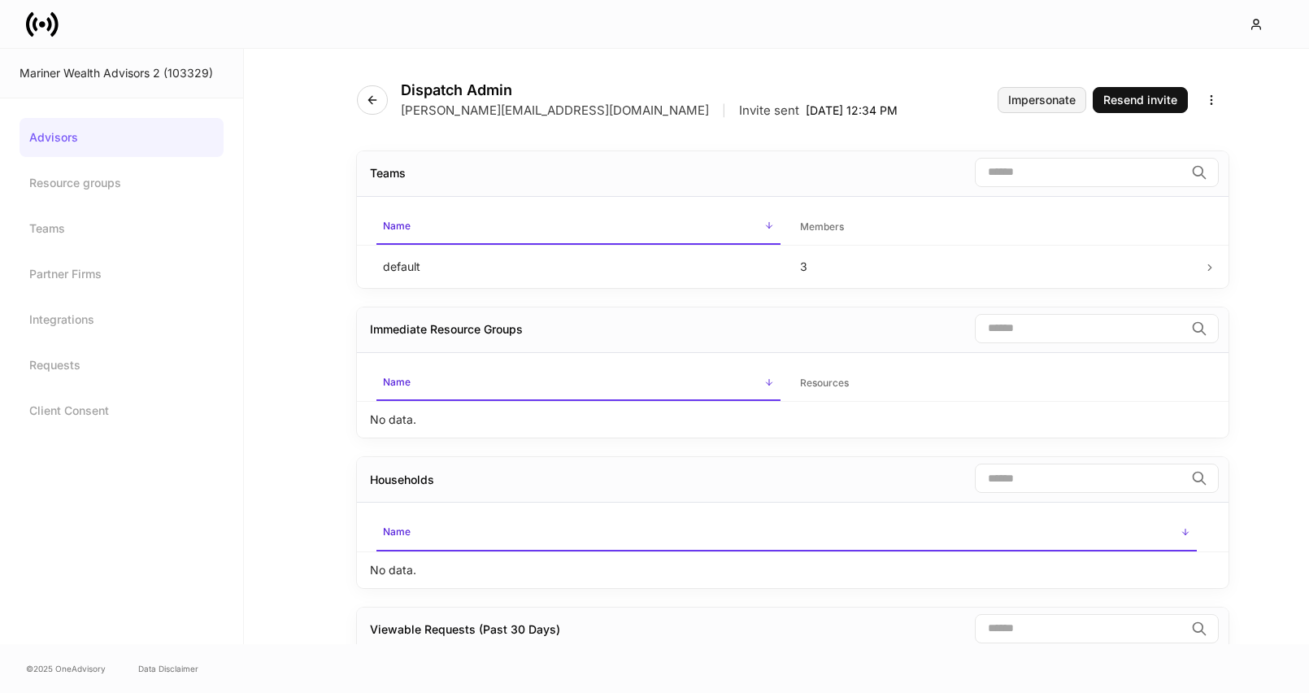
click at [1060, 105] on div "Impersonate" at bounding box center [1041, 99] width 67 height 11
